Goal: Information Seeking & Learning: Learn about a topic

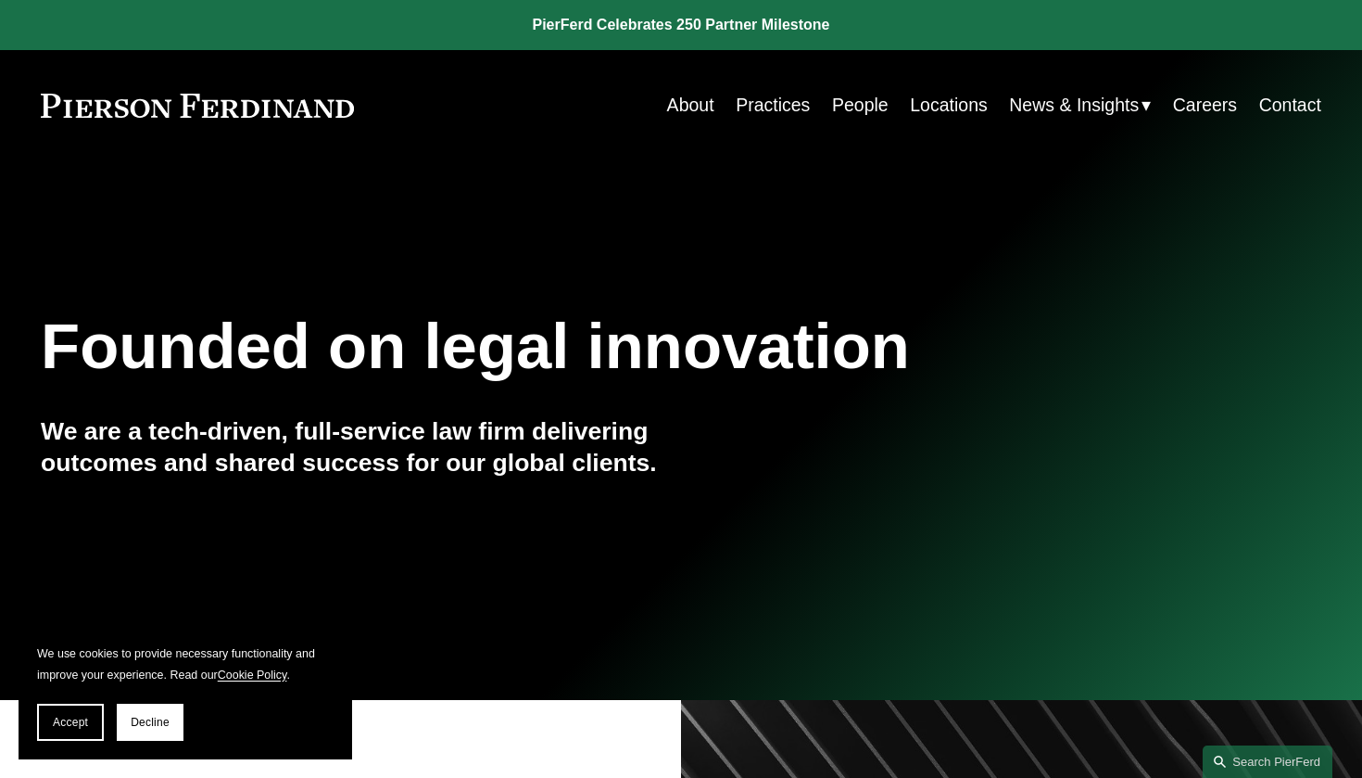
click at [948, 105] on link "Locations" at bounding box center [949, 105] width 78 height 36
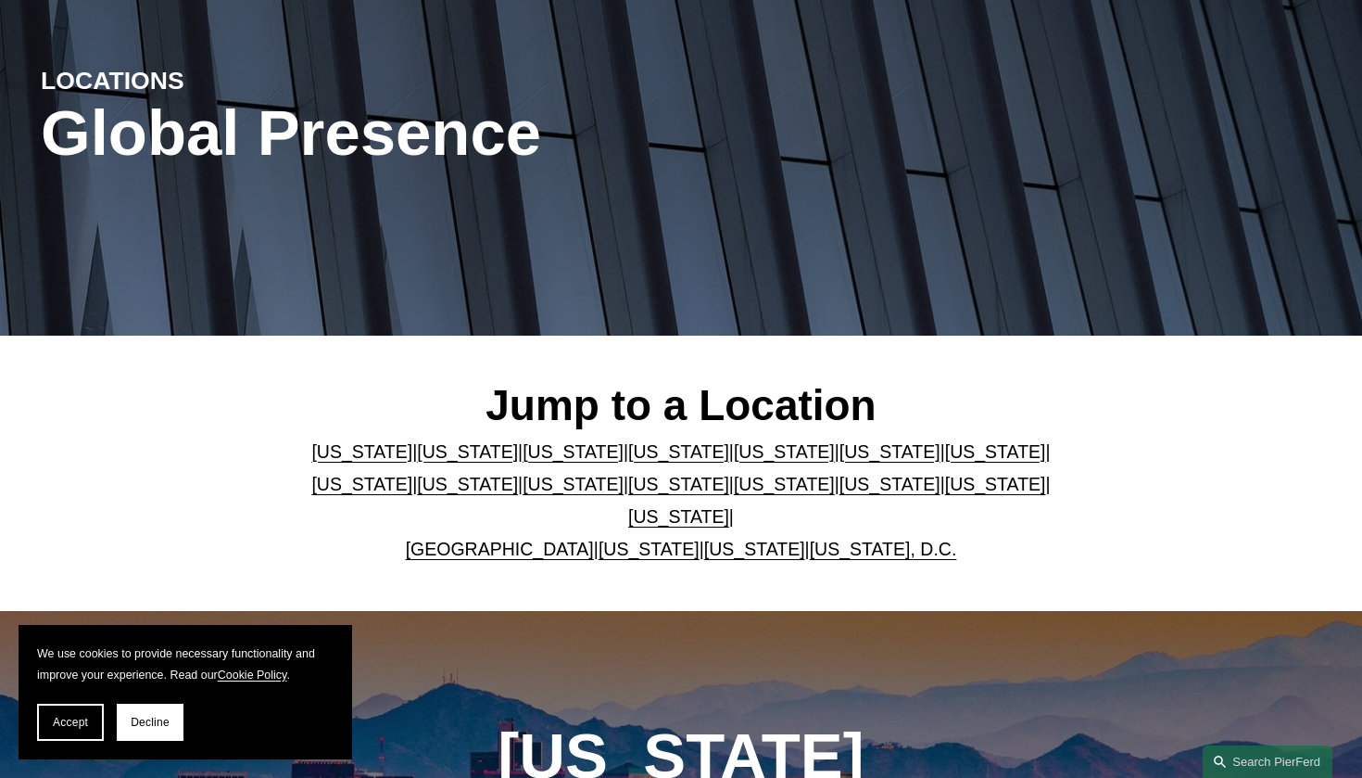
scroll to position [192, 0]
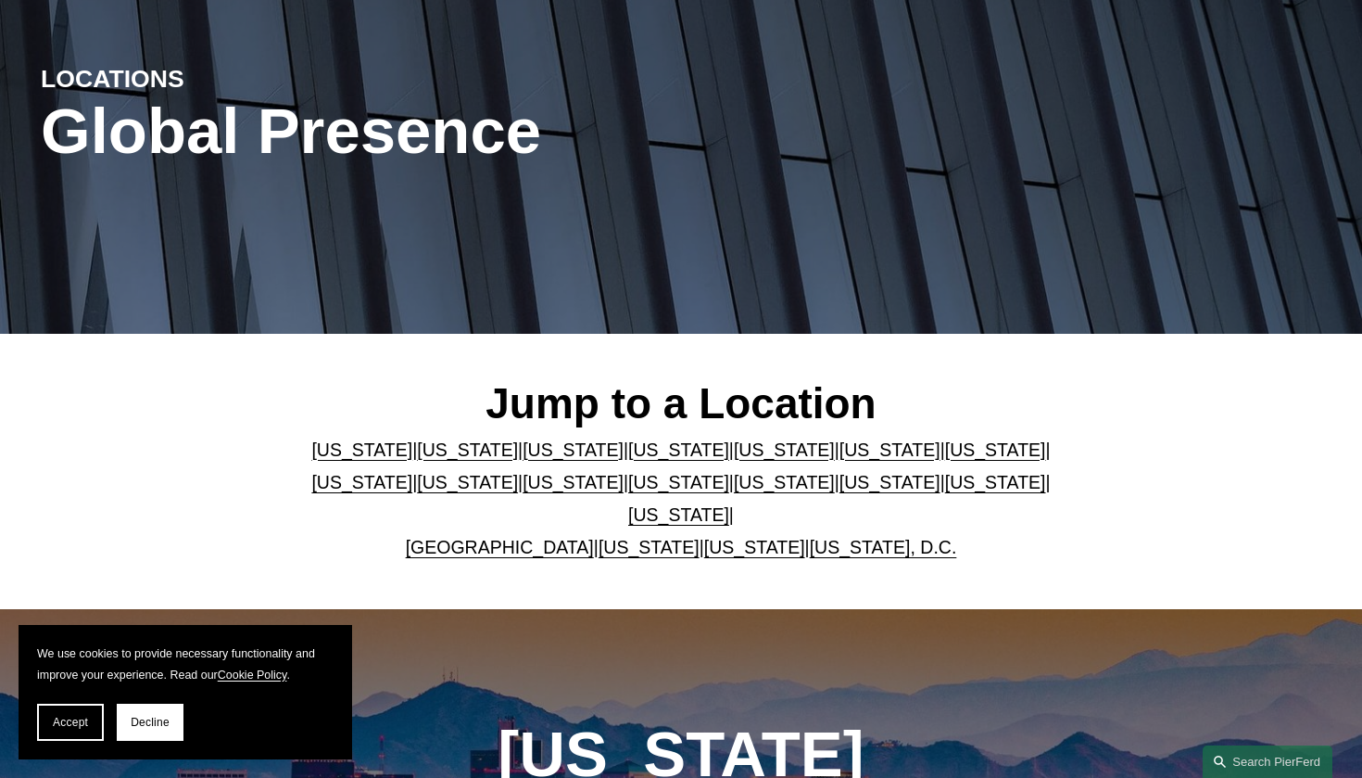
click at [475, 543] on link "United Kingdom" at bounding box center [500, 547] width 188 height 20
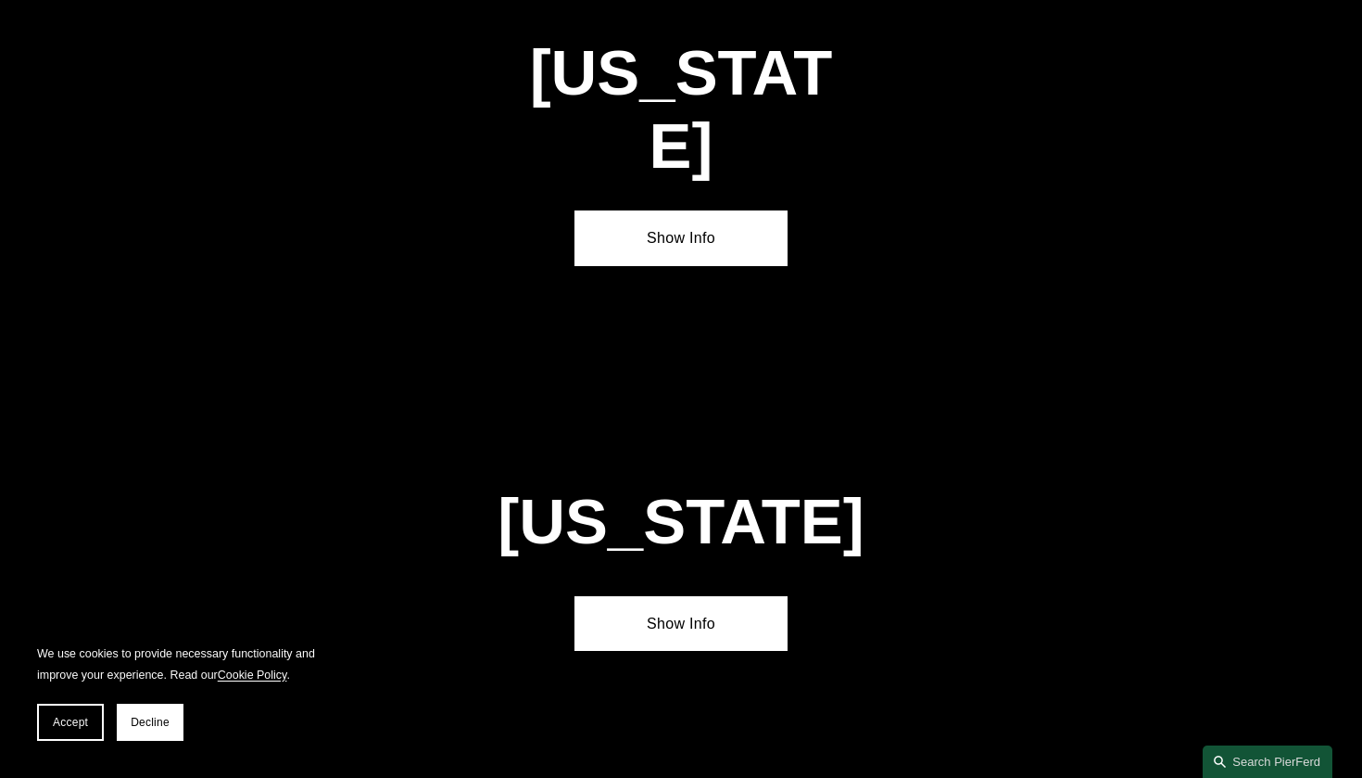
scroll to position [6581, 0]
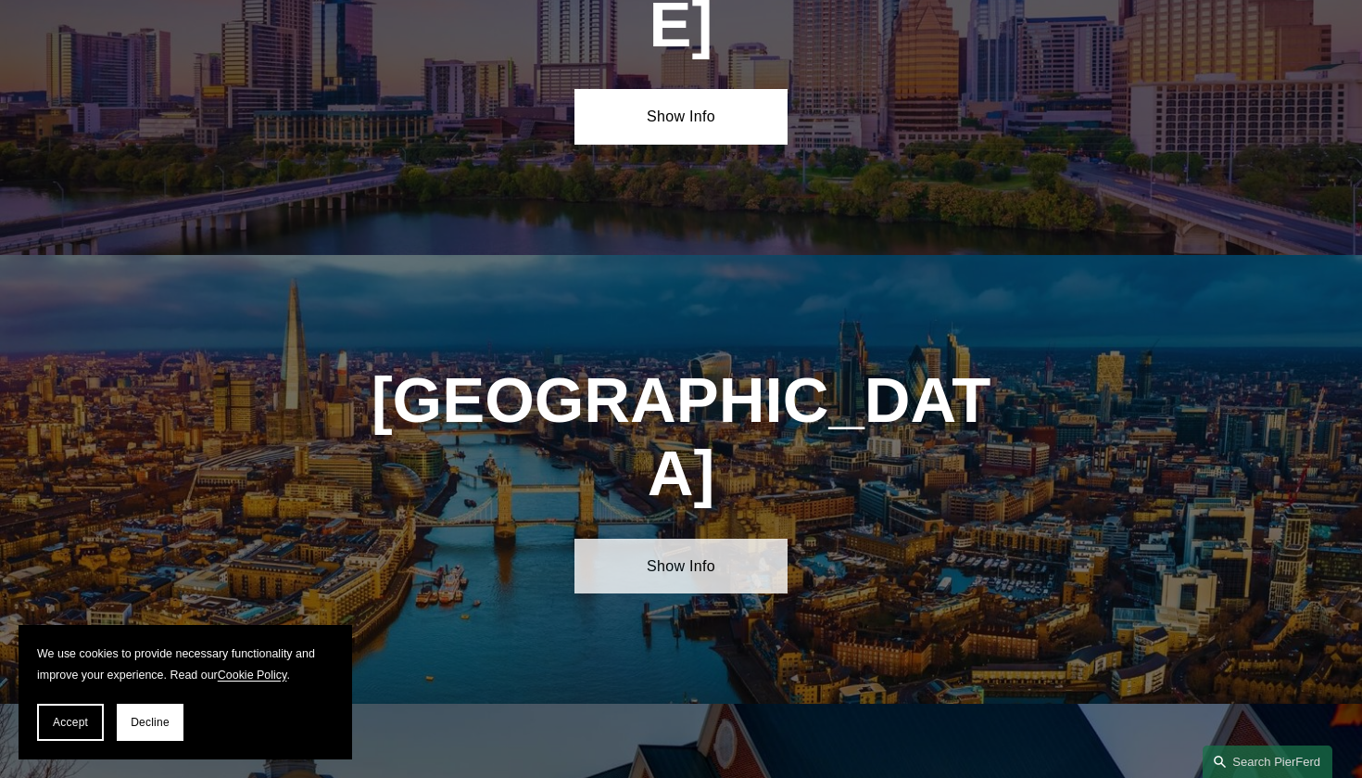
click at [652, 538] on link "Show Info" at bounding box center [681, 565] width 213 height 55
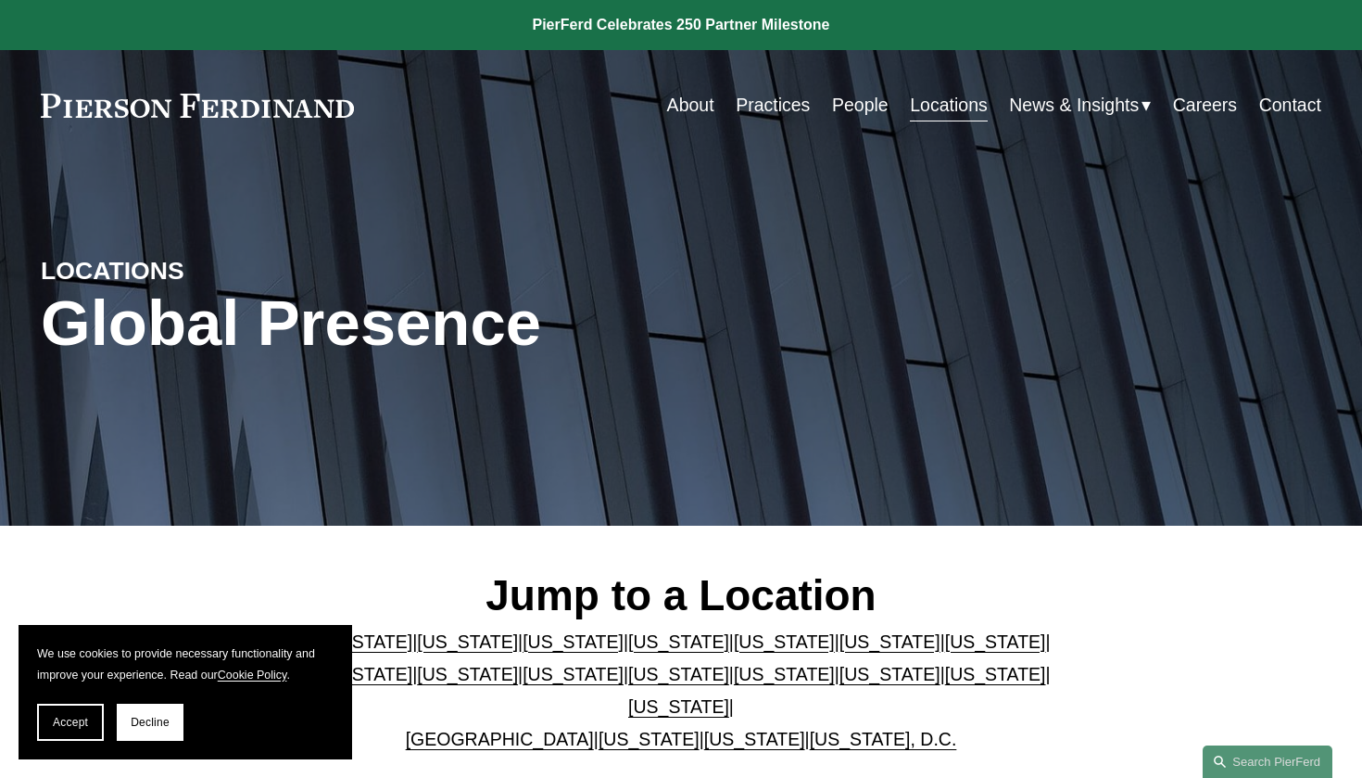
scroll to position [0, 0]
click at [1209, 101] on link "Careers" at bounding box center [1205, 105] width 64 height 36
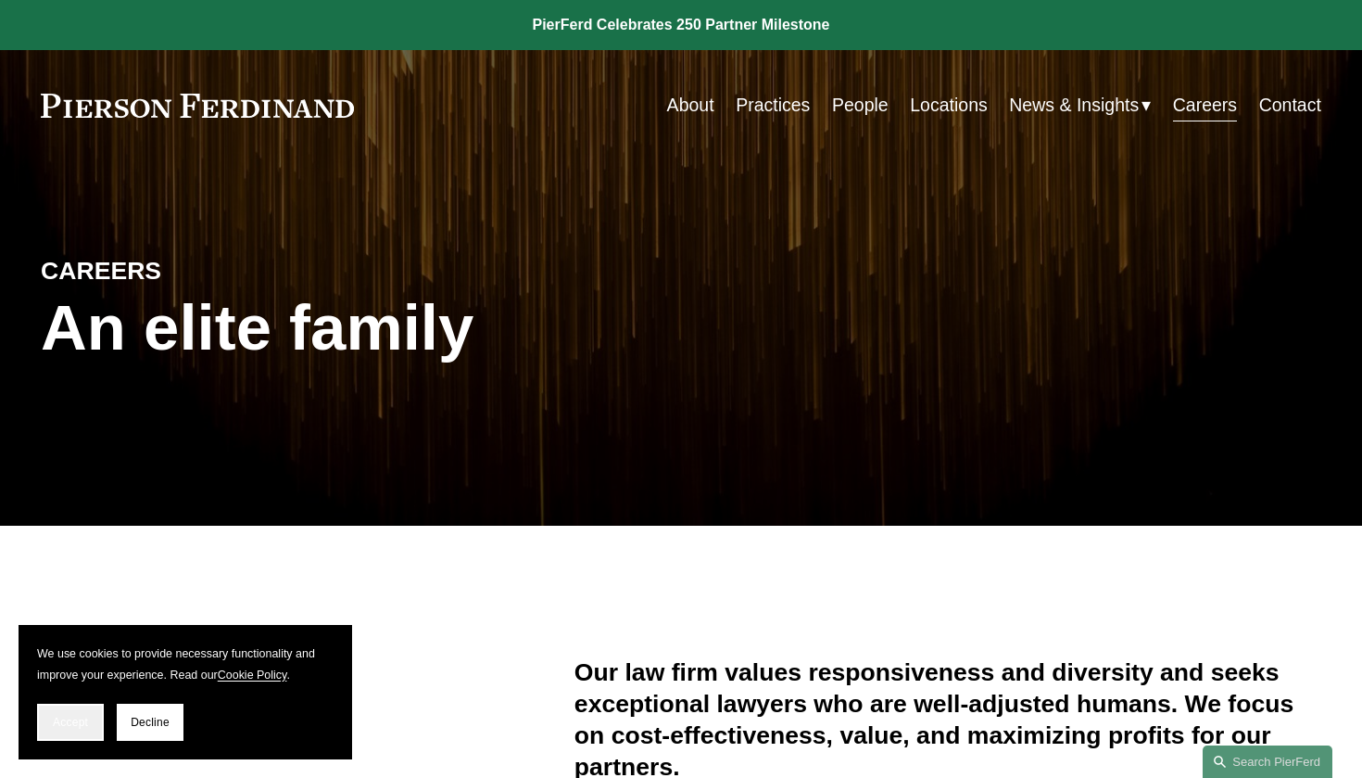
click at [82, 727] on span "Accept" at bounding box center [70, 721] width 35 height 13
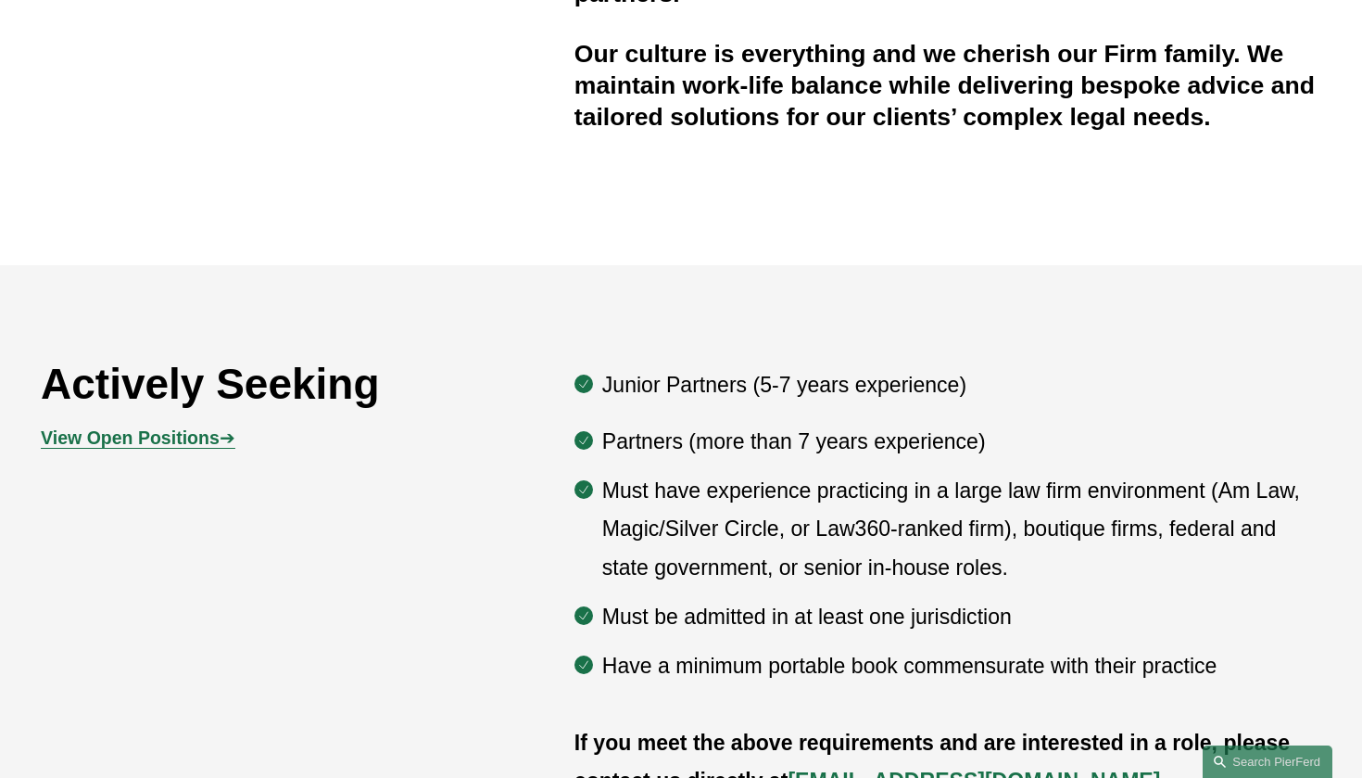
scroll to position [921, 0]
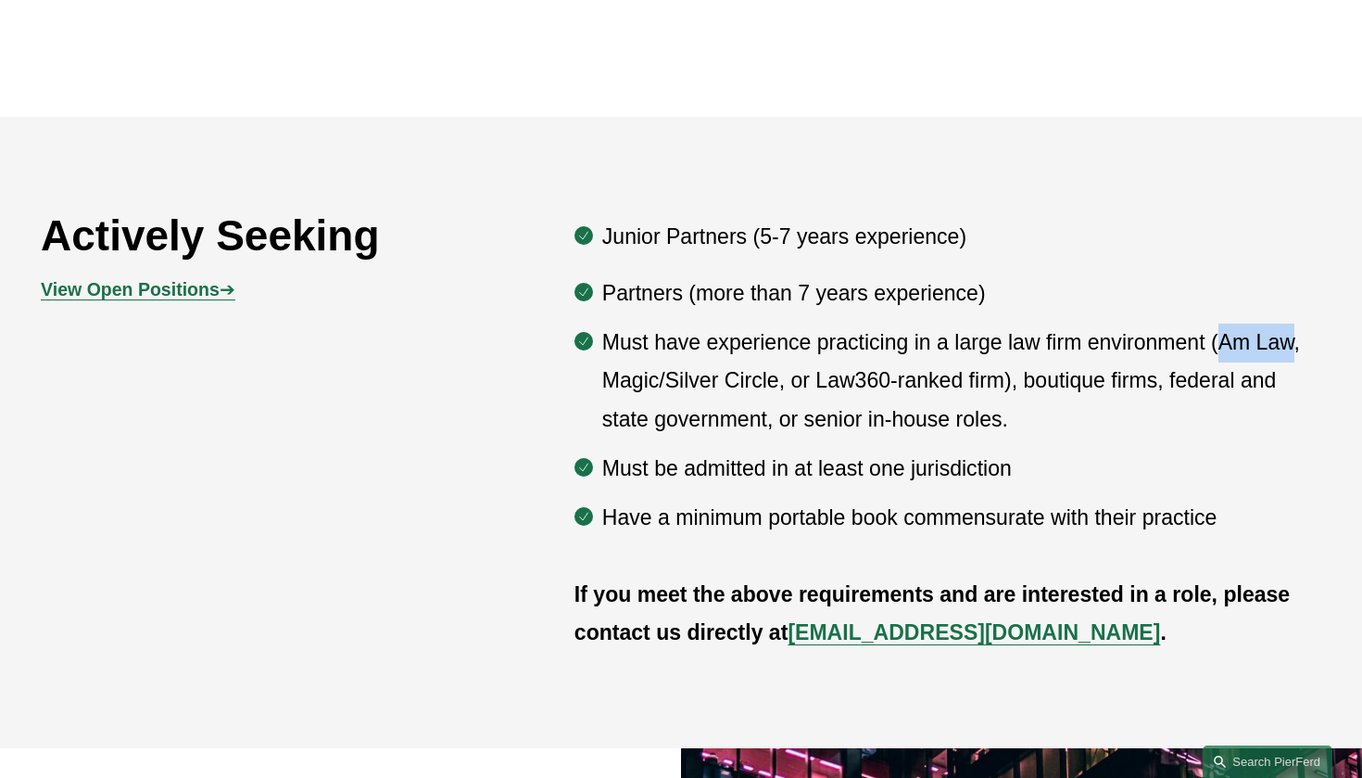
drag, startPoint x: 1221, startPoint y: 340, endPoint x: 1294, endPoint y: 338, distance: 72.3
click at [1294, 338] on p "Must have experience practicing in a large law firm environment (Am Law, Magic/…" at bounding box center [961, 381] width 719 height 116
copy p "Am Law"
click at [661, 370] on p "Must have experience practicing in a large law firm environment (Am Law, Magic/…" at bounding box center [961, 381] width 719 height 116
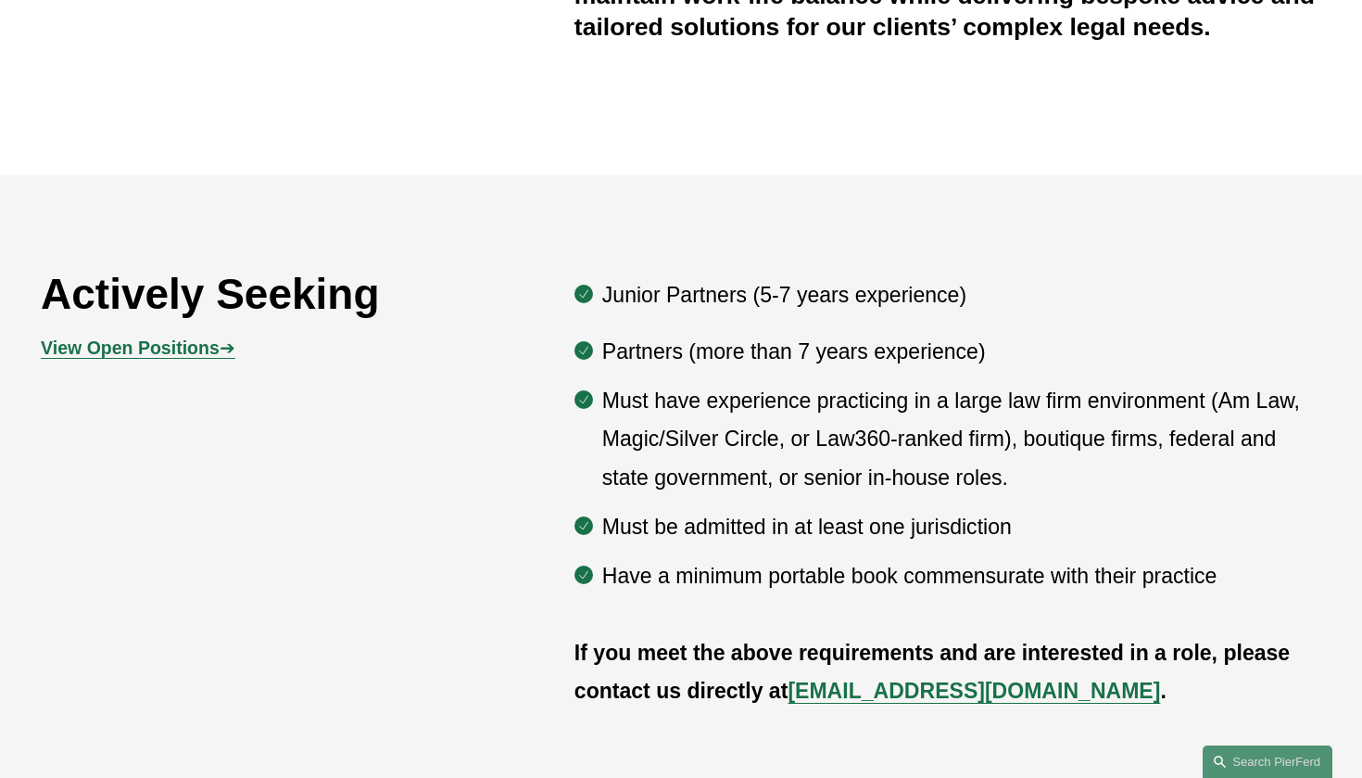
scroll to position [842, 0]
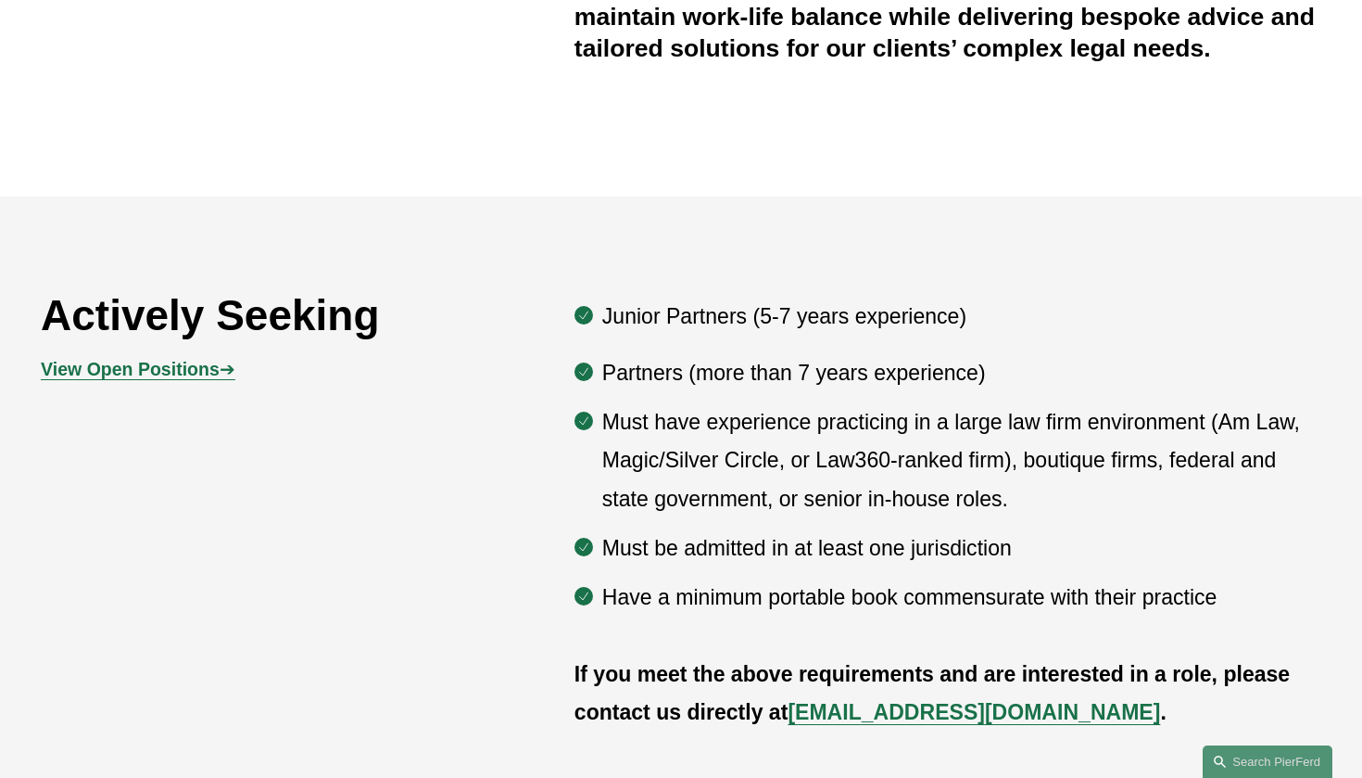
click at [206, 373] on strong "View Open Positions" at bounding box center [130, 369] width 179 height 20
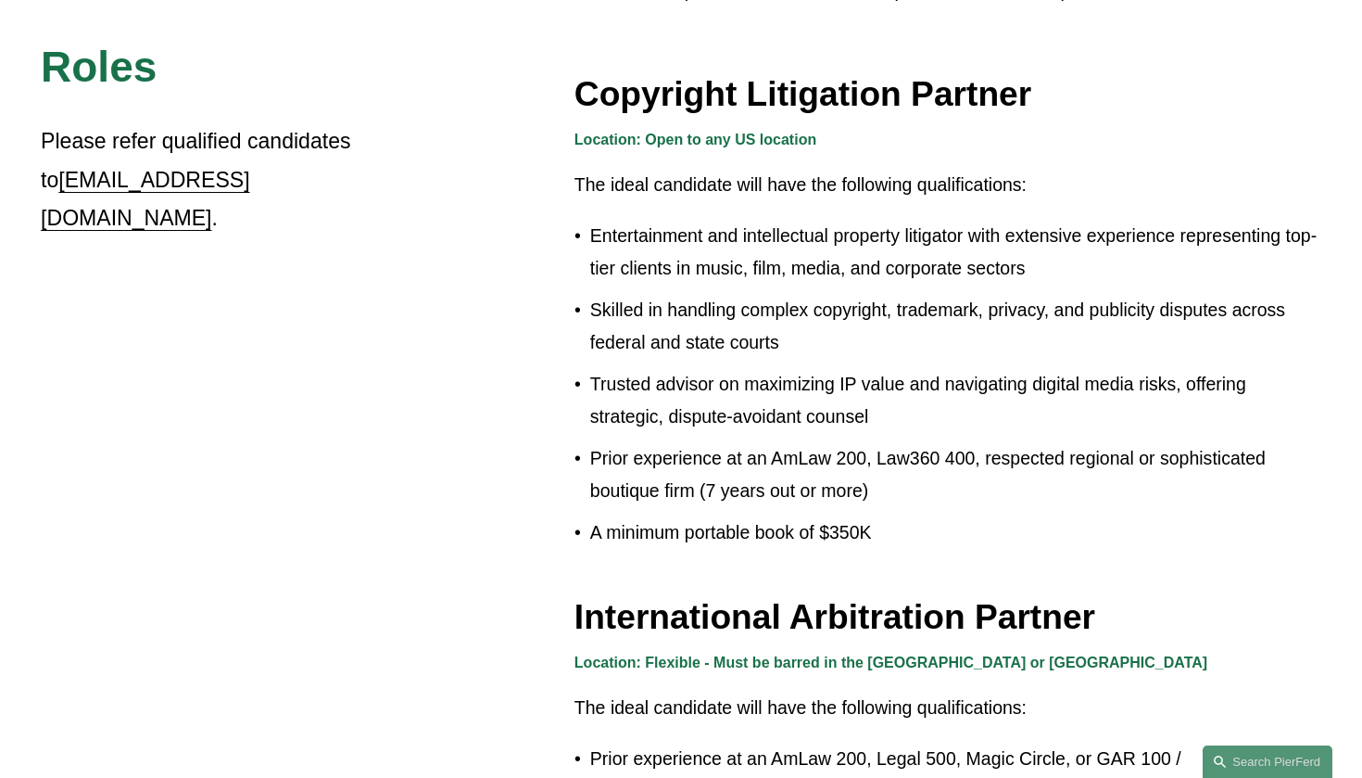
scroll to position [1814, 0]
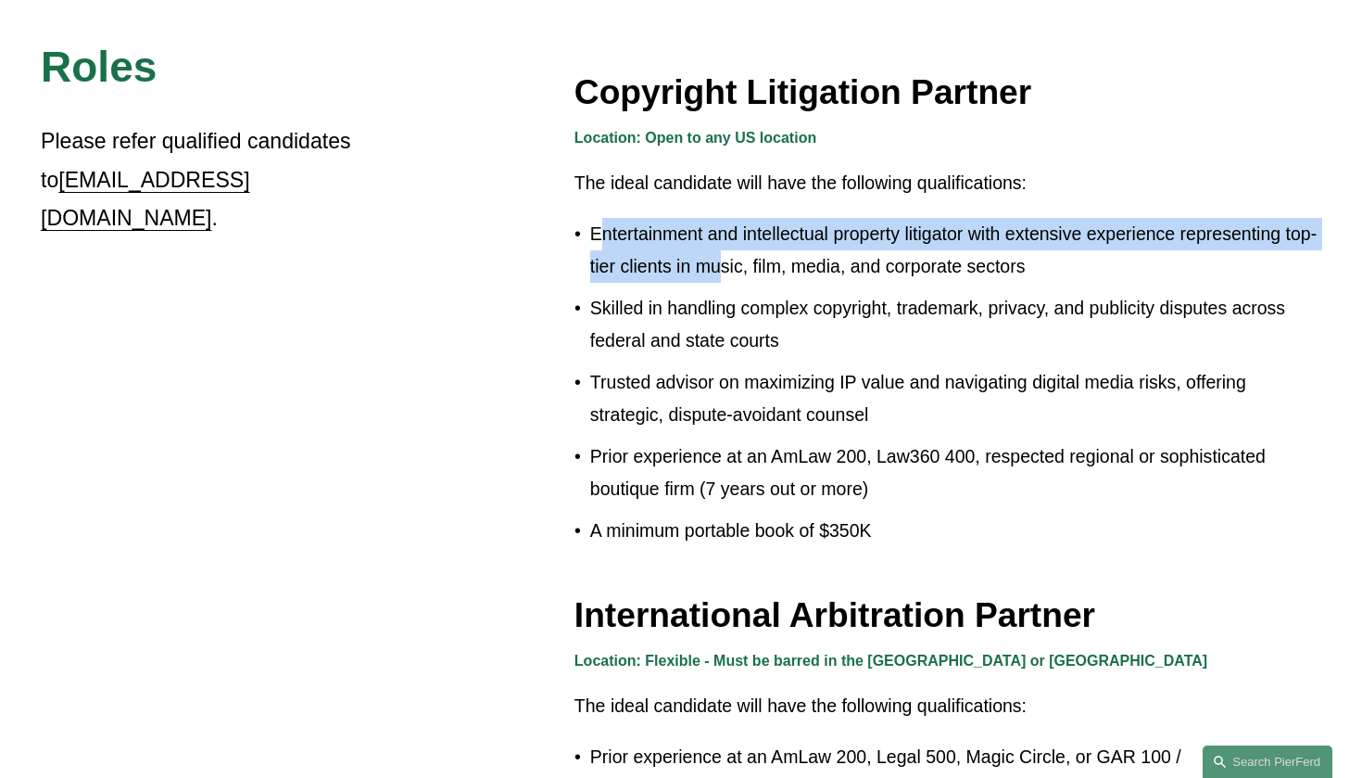
drag, startPoint x: 603, startPoint y: 221, endPoint x: 754, endPoint y: 255, distance: 154.9
click at [754, 255] on p "Entertainment and intellectual property litigator with extensive experience rep…" at bounding box center [955, 250] width 731 height 65
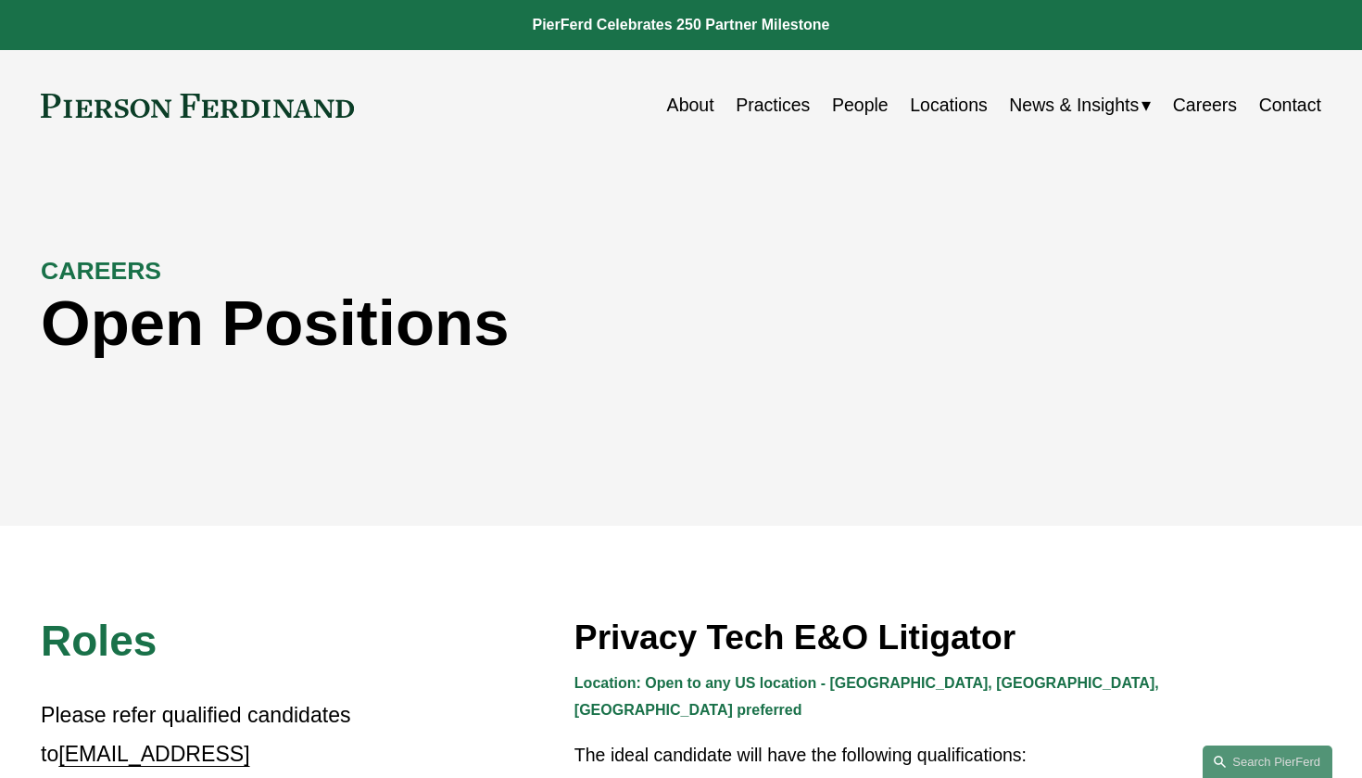
scroll to position [0, 0]
